Goal: Task Accomplishment & Management: Manage account settings

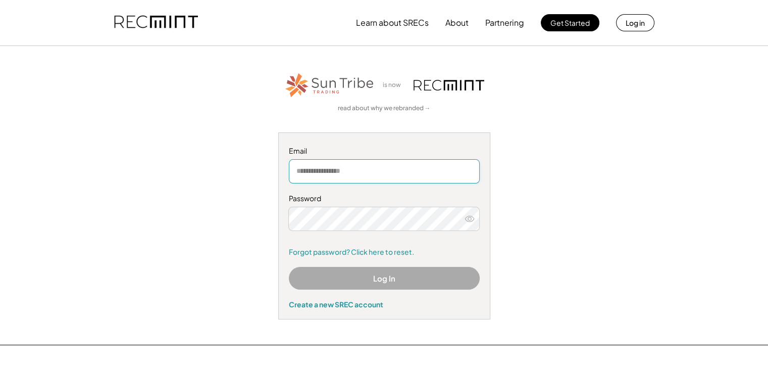
click at [368, 175] on input "email" at bounding box center [384, 171] width 191 height 24
type input "**********"
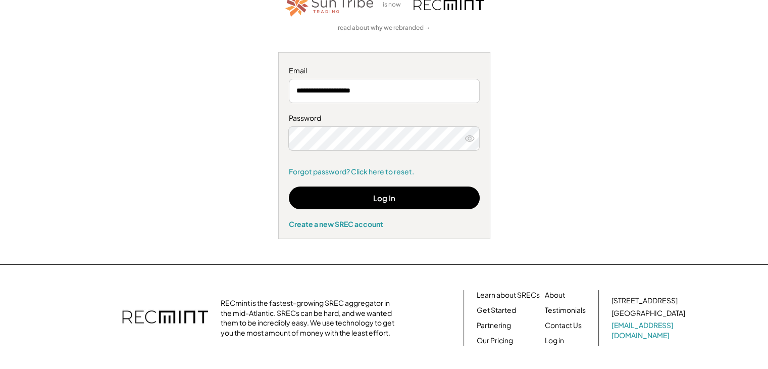
scroll to position [26, 0]
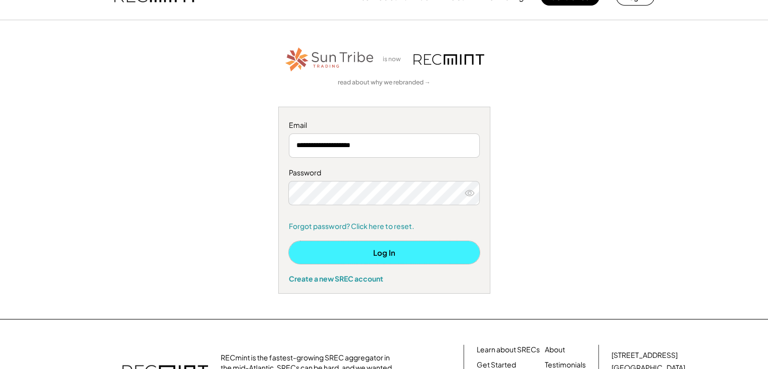
click at [343, 242] on button "Log In" at bounding box center [384, 252] width 191 height 23
